Goal: Task Accomplishment & Management: Manage account settings

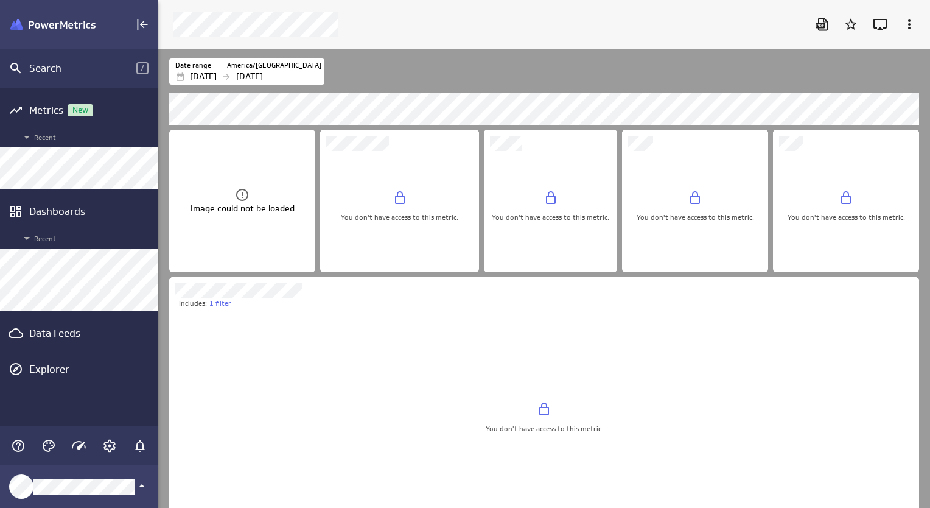
scroll to position [526, 791]
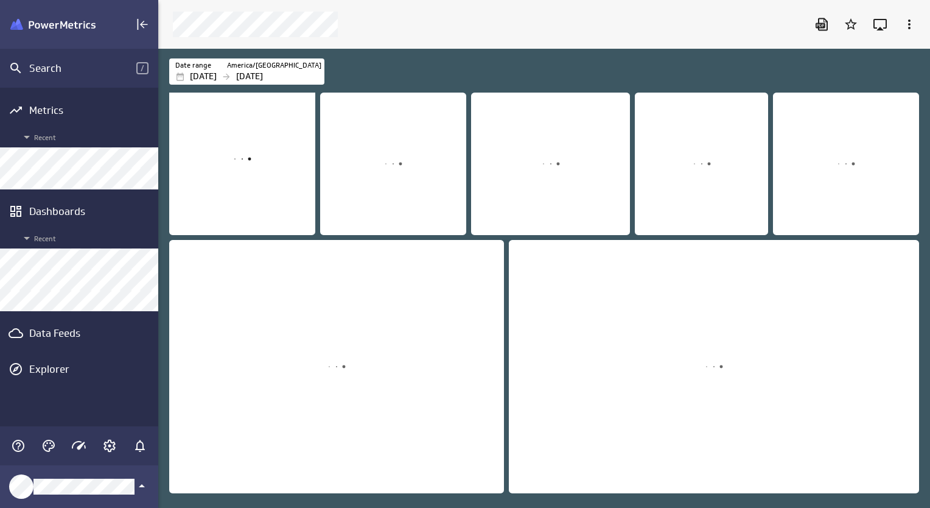
scroll to position [478, 791]
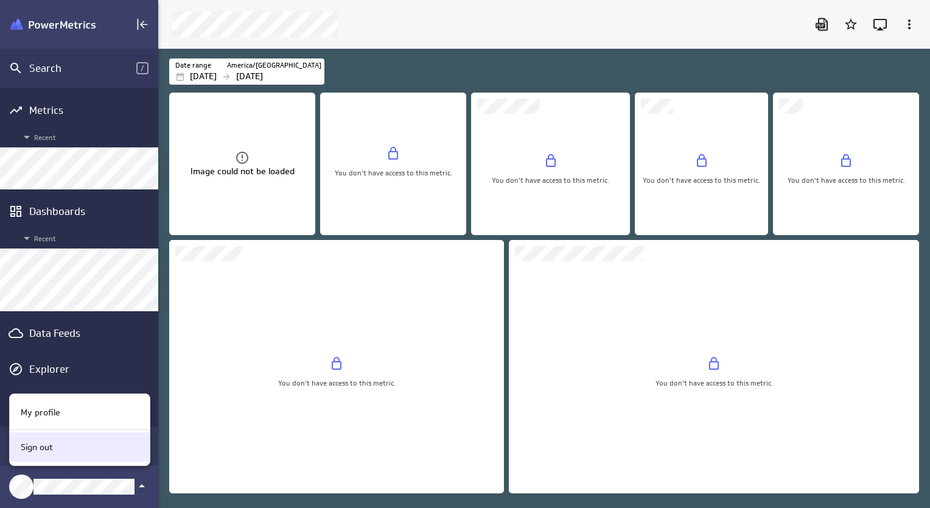
click at [85, 445] on div "Sign out" at bounding box center [78, 447] width 124 height 13
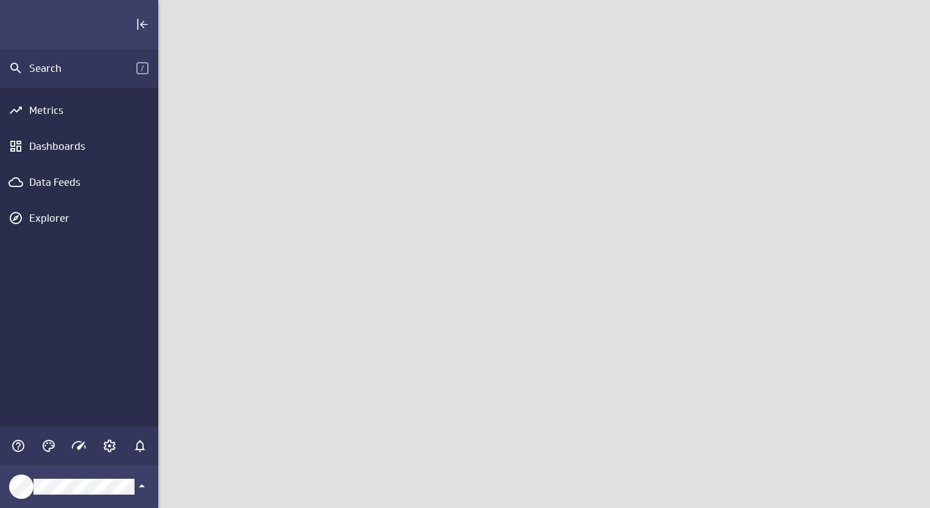
scroll to position [526, 791]
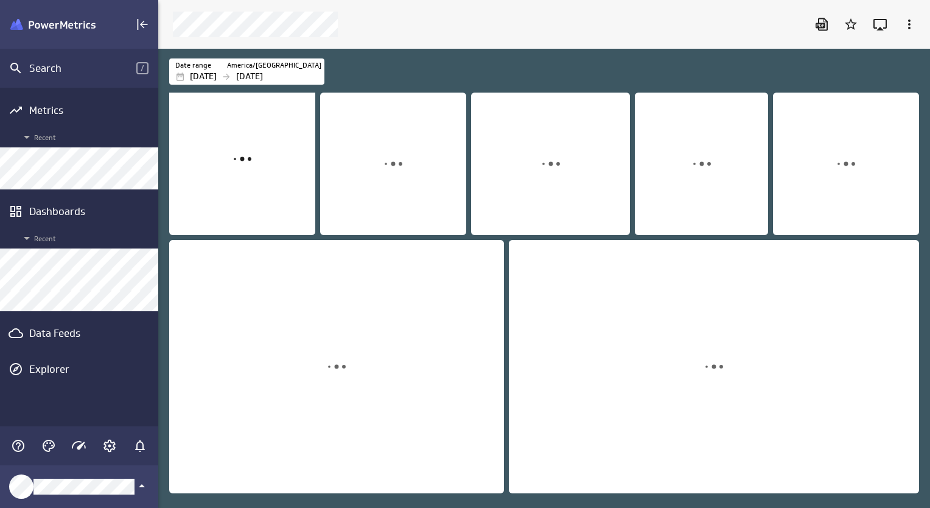
scroll to position [478, 791]
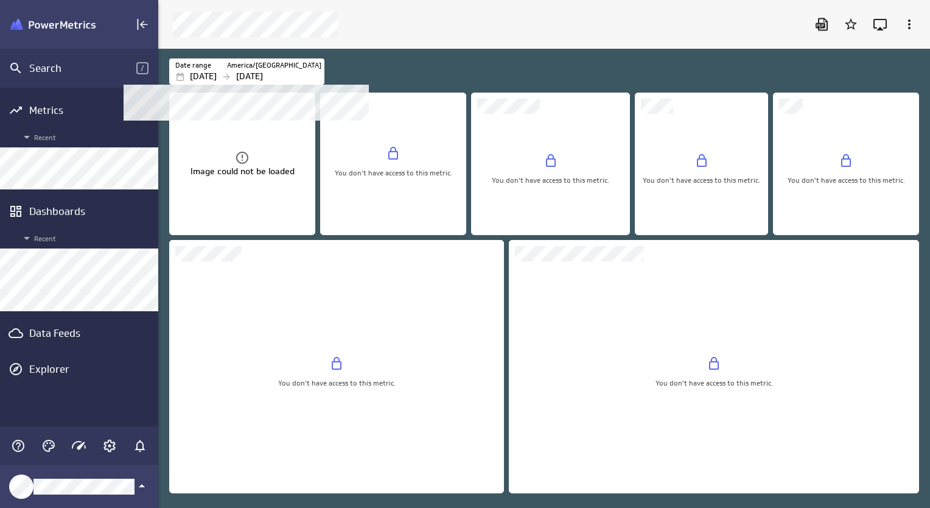
click at [263, 77] on p "[DATE]" at bounding box center [249, 76] width 27 height 13
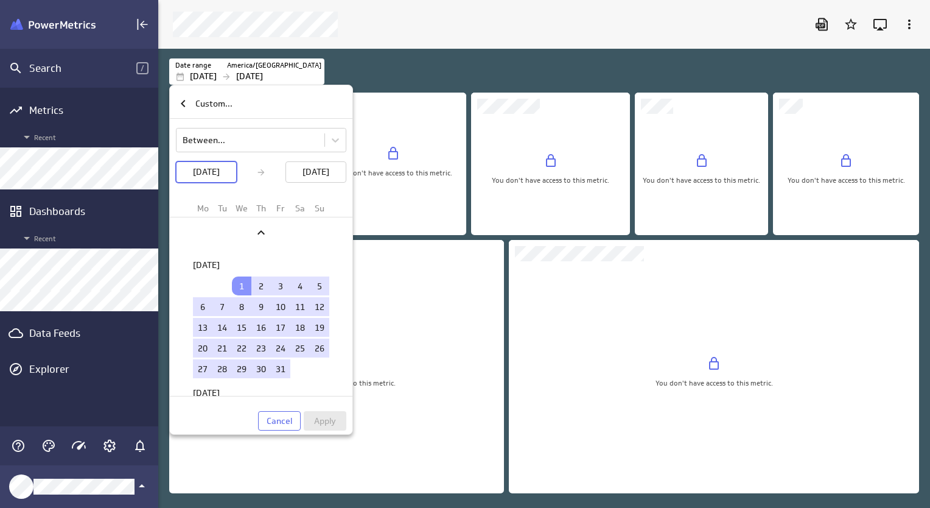
click at [453, 49] on div at bounding box center [465, 254] width 930 height 508
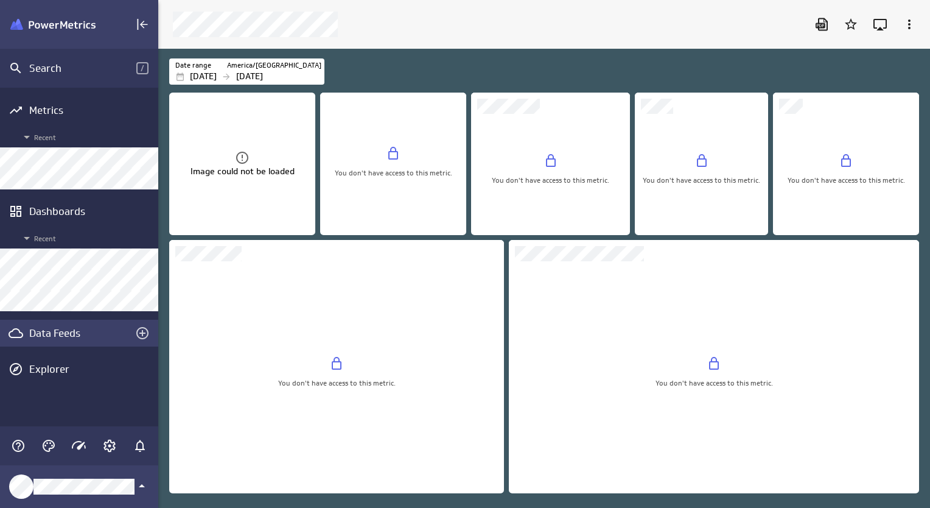
click at [104, 333] on div "Data Feeds" at bounding box center [79, 332] width 100 height 13
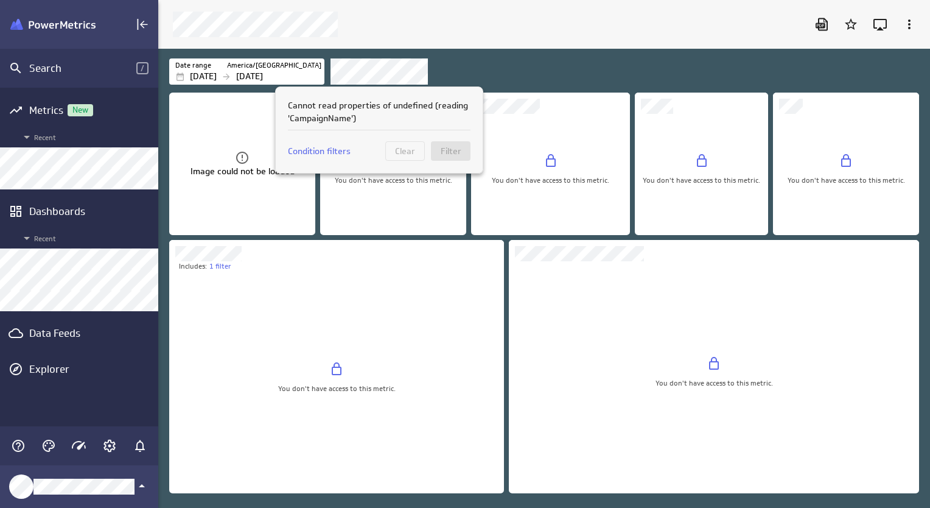
click at [400, 80] on div at bounding box center [465, 254] width 930 height 508
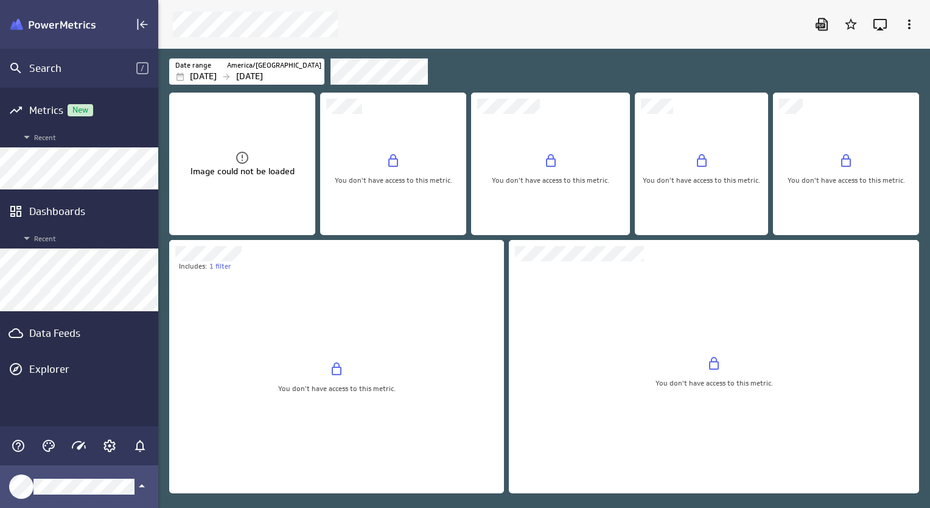
click at [134, 487] on icon "Klipfolio Account" at bounding box center [141, 485] width 15 height 15
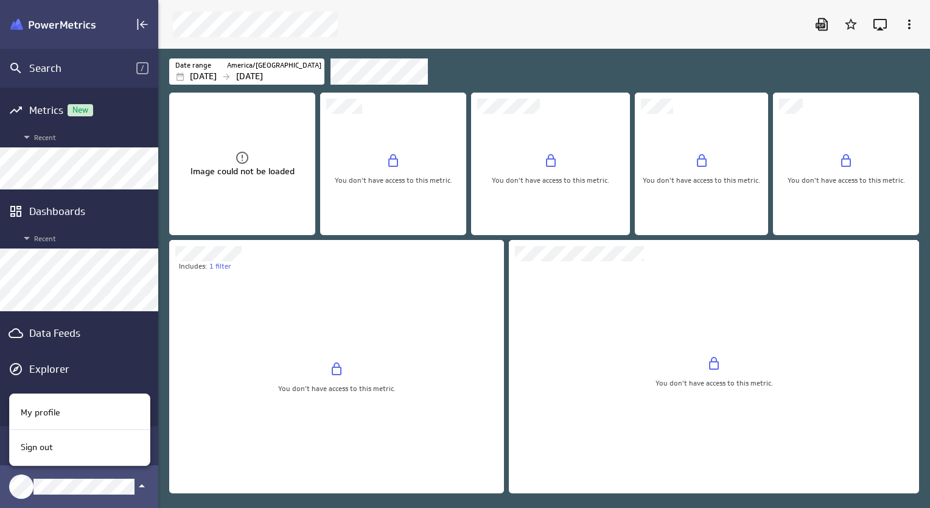
click at [134, 487] on div at bounding box center [465, 254] width 930 height 508
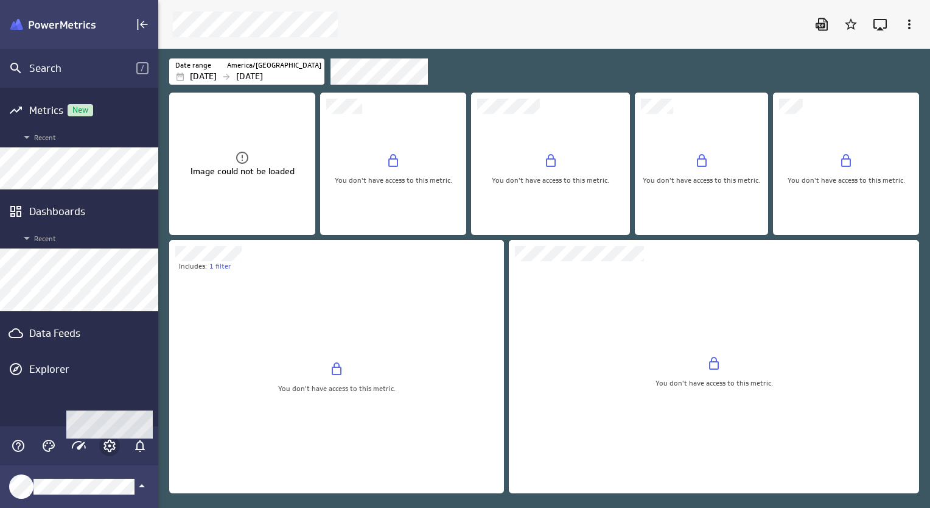
click at [112, 447] on icon "Account and settings" at bounding box center [109, 445] width 15 height 15
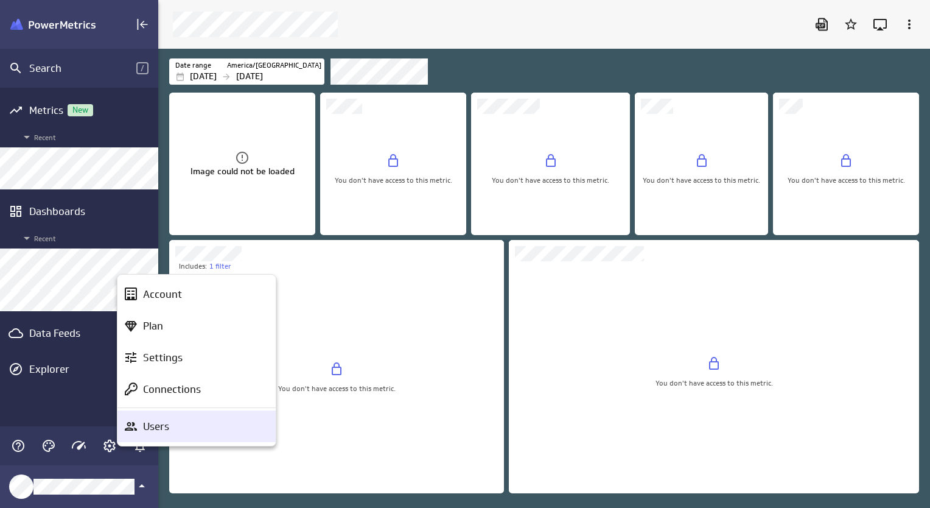
click at [189, 434] on div "Users" at bounding box center [196, 426] width 158 height 32
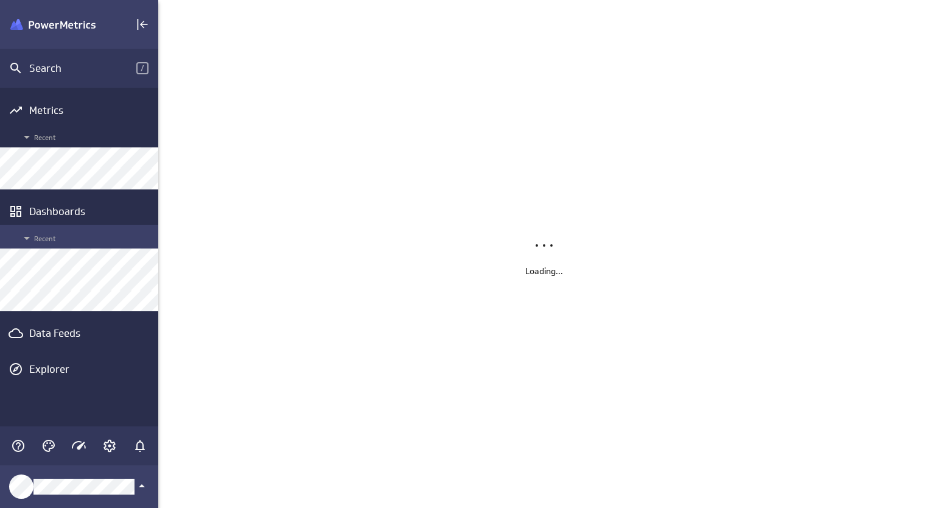
scroll to position [526, 791]
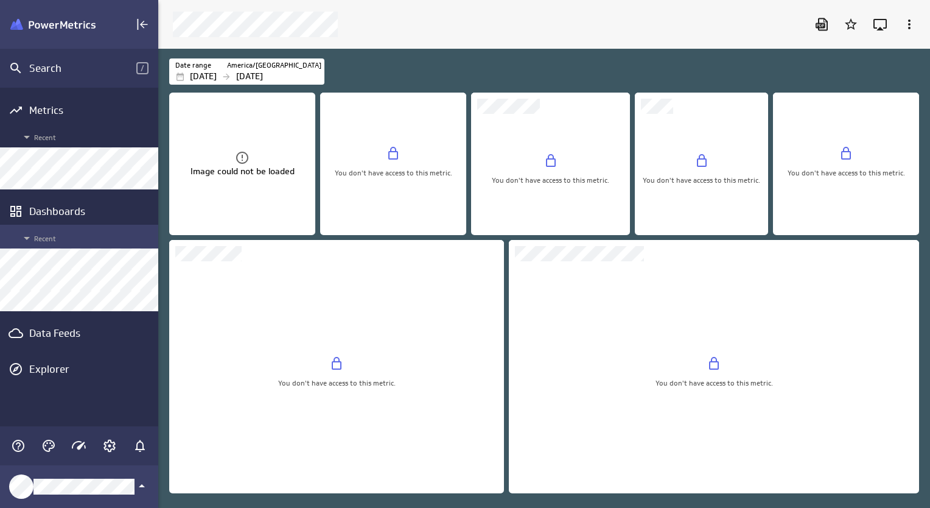
scroll to position [478, 791]
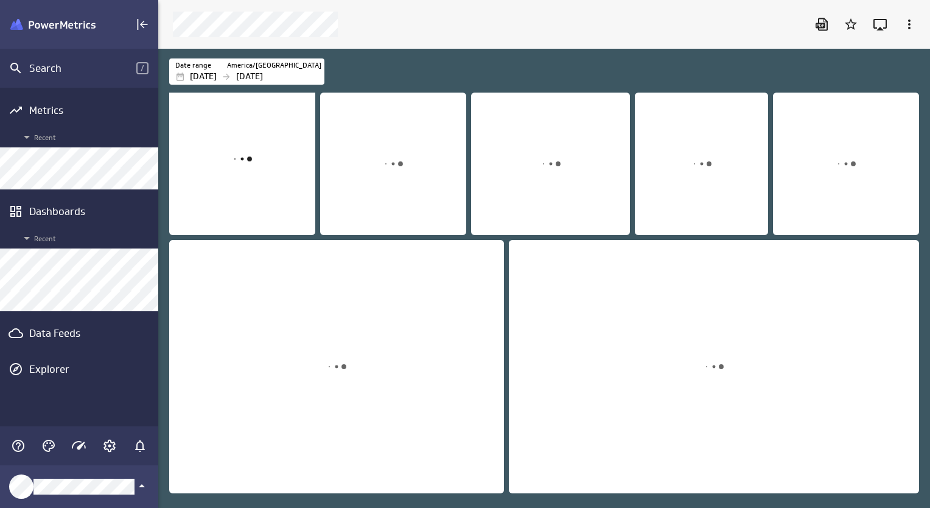
scroll to position [478, 791]
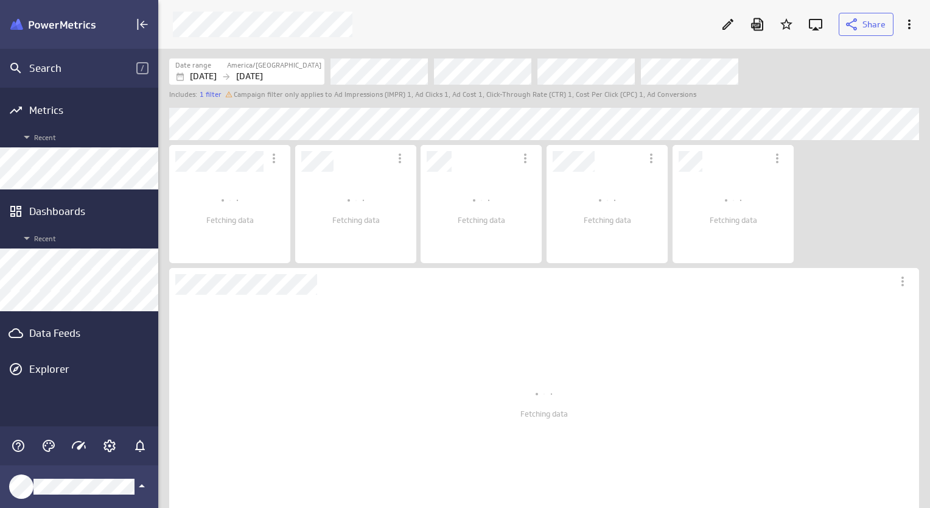
scroll to position [1082, 773]
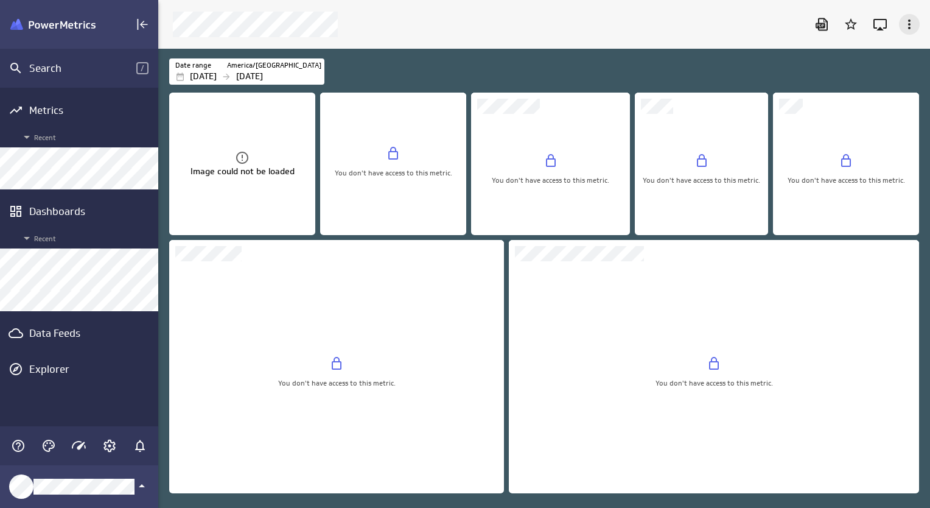
click at [907, 25] on icon "More actions" at bounding box center [909, 24] width 15 height 15
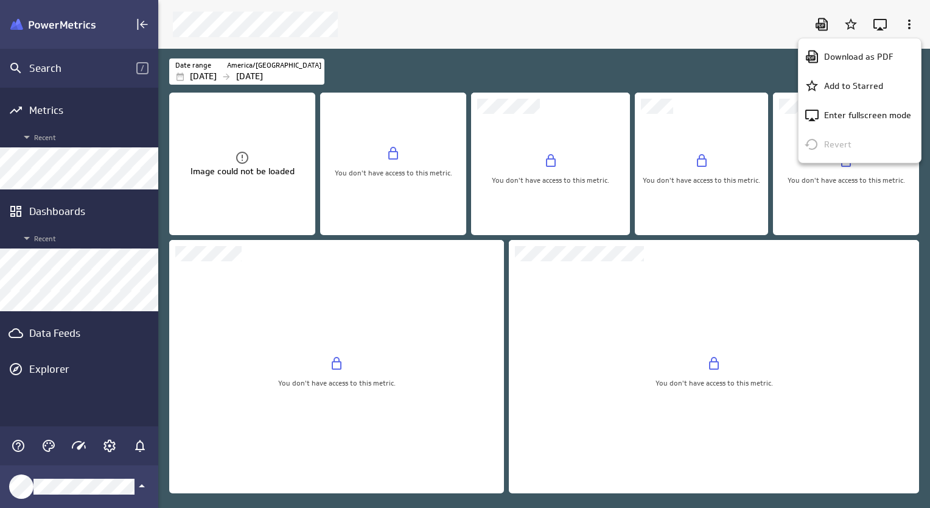
click at [699, 34] on div at bounding box center [465, 254] width 930 height 508
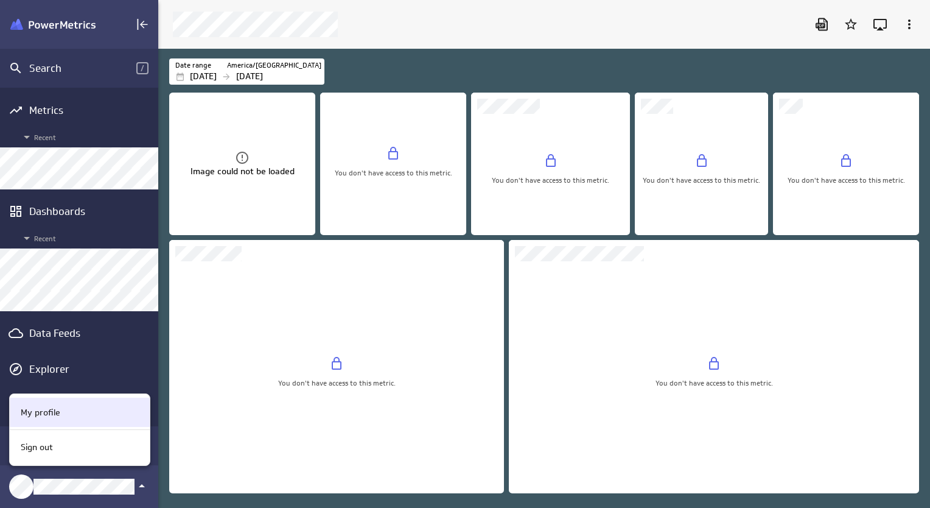
click at [97, 415] on div "My profile" at bounding box center [78, 412] width 124 height 13
